Goal: Obtain resource: Obtain resource

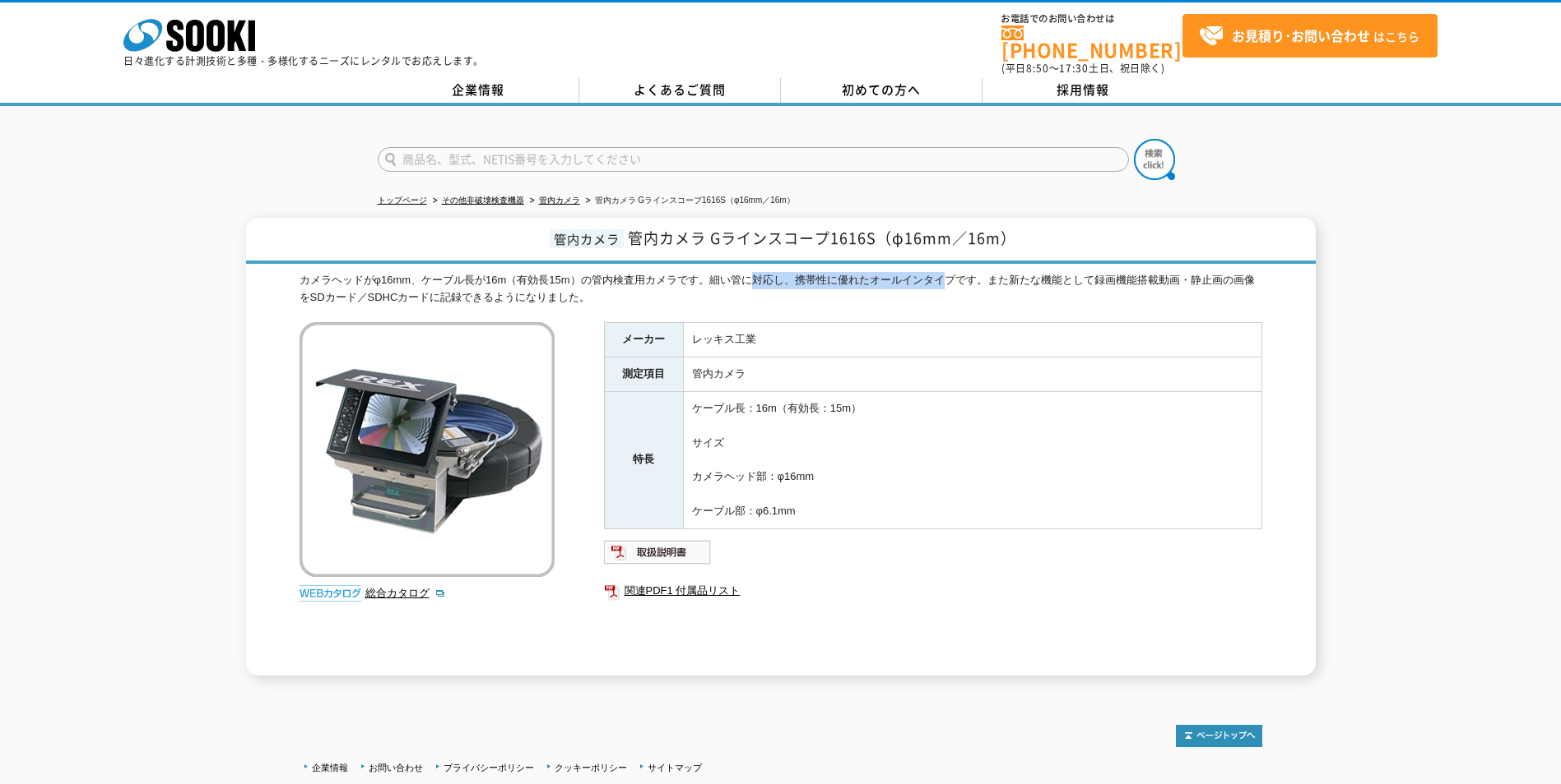
drag, startPoint x: 761, startPoint y: 270, endPoint x: 952, endPoint y: 273, distance: 191.0
click at [952, 273] on div "カメラヘッドがφ16mm、ケーブル長が16m（有効長15m）の管内検査用カメラです。細い管に対応し、携帯性に優れたオールインタイプです。また新たな機能として録…" at bounding box center [780, 289] width 963 height 35
click at [764, 342] on td "レッキス工業" at bounding box center [971, 340] width 579 height 35
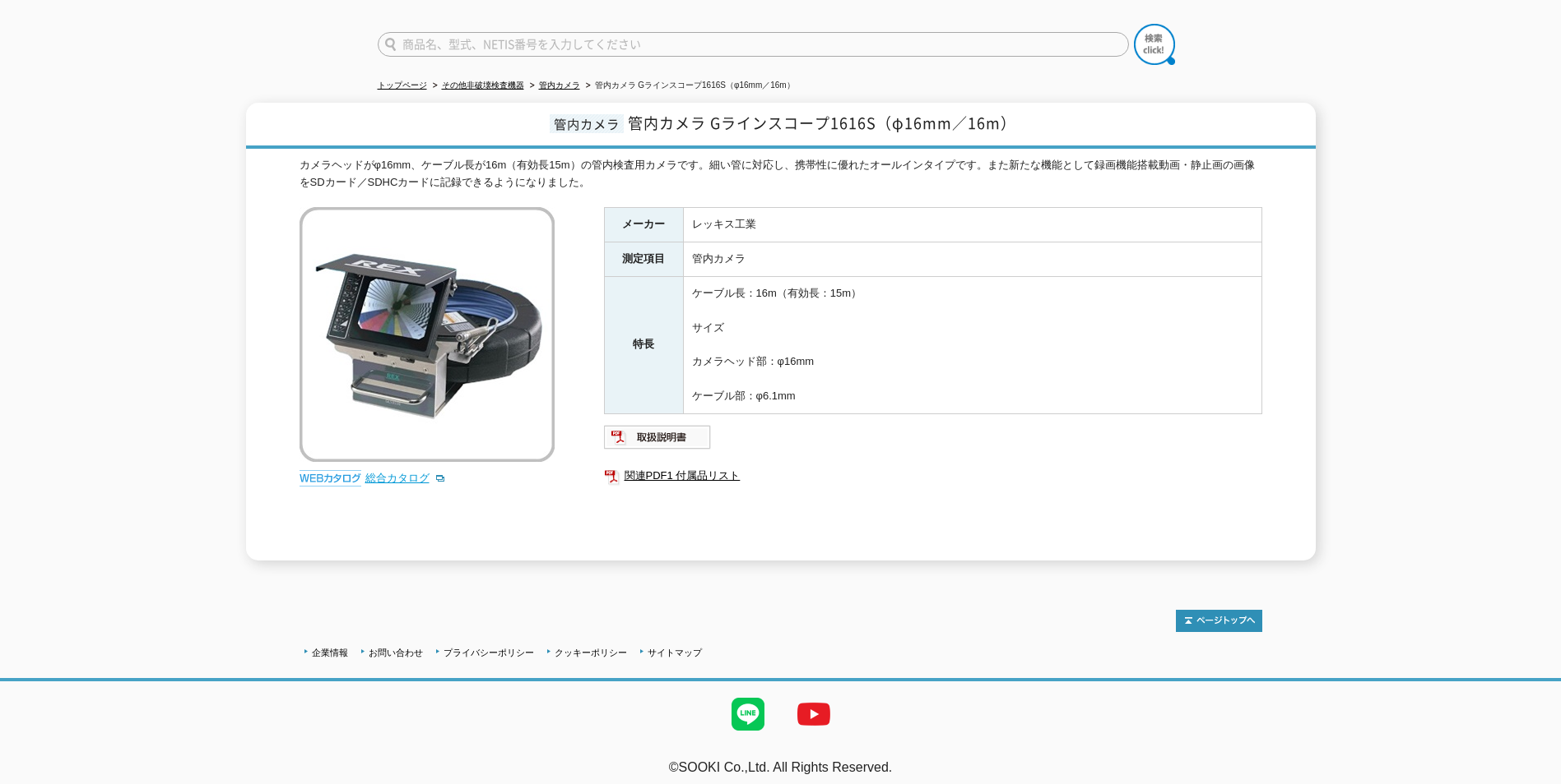
click at [421, 472] on link "総合カタログ" at bounding box center [405, 478] width 80 height 12
click at [667, 424] on img at bounding box center [657, 437] width 108 height 27
click at [408, 472] on link "総合カタログ" at bounding box center [405, 478] width 80 height 12
